Goal: Task Accomplishment & Management: Use online tool/utility

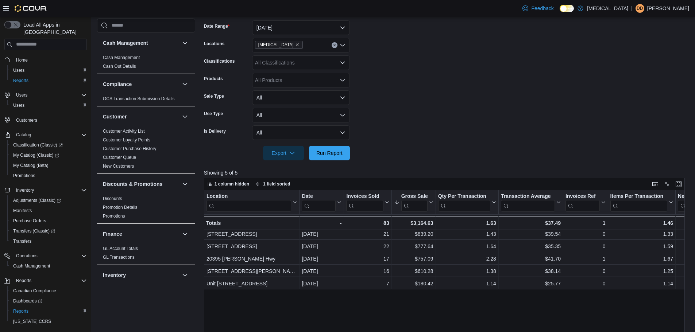
scroll to position [365, 0]
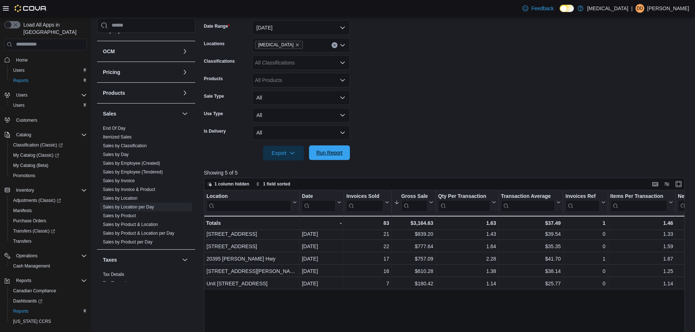
click at [329, 150] on span "Run Report" at bounding box center [329, 152] width 26 height 7
click at [328, 146] on span "Run Report" at bounding box center [330, 153] width 32 height 15
click at [349, 151] on button "Run Report" at bounding box center [329, 153] width 41 height 15
click at [339, 147] on span "Run Report" at bounding box center [330, 153] width 32 height 15
click at [326, 153] on span "Run Report" at bounding box center [329, 152] width 26 height 7
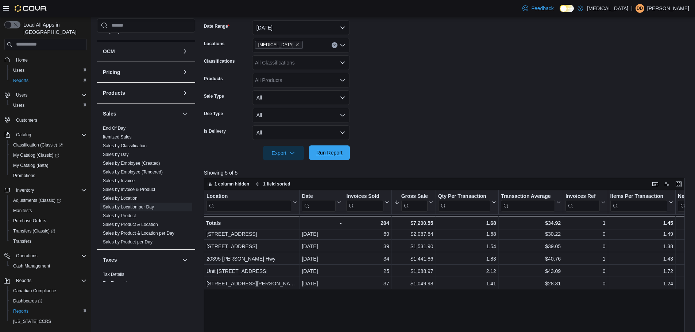
click at [338, 153] on span "Run Report" at bounding box center [329, 152] width 26 height 7
click at [320, 151] on span "Run Report" at bounding box center [329, 153] width 26 height 7
click at [328, 156] on span "Run Report" at bounding box center [330, 153] width 32 height 15
click at [468, 124] on form "Date Range [DATE] Locations [MEDICAL_DATA] Classifications All Classifications …" at bounding box center [447, 86] width 486 height 149
click at [349, 150] on button "Run Report" at bounding box center [329, 153] width 41 height 15
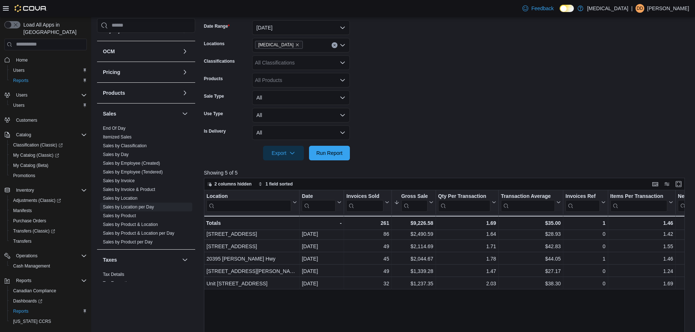
click at [538, 302] on div "Location Click to view column header actions Date Click to view column header a…" at bounding box center [447, 318] width 486 height 254
click at [328, 151] on span "Run Report" at bounding box center [329, 152] width 26 height 7
click at [339, 153] on span "Run Report" at bounding box center [329, 152] width 26 height 7
click at [352, 149] on form "Date Range [DATE] Locations [MEDICAL_DATA] Classifications All Classifications …" at bounding box center [447, 86] width 486 height 149
click at [344, 152] on span "Run Report" at bounding box center [330, 153] width 32 height 15
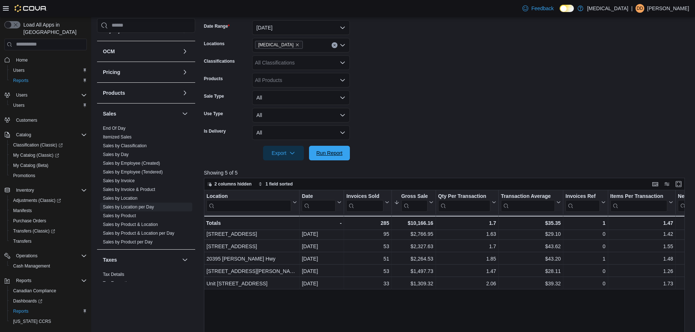
drag, startPoint x: 348, startPoint y: 146, endPoint x: 388, endPoint y: 155, distance: 40.5
click at [348, 146] on button "Run Report" at bounding box center [329, 153] width 41 height 15
click at [339, 152] on span "Run Report" at bounding box center [329, 152] width 26 height 7
